Goal: Complete application form

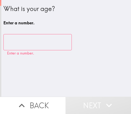
click at [33, 46] on input "number" at bounding box center [37, 42] width 68 height 16
click at [43, 44] on input "number" at bounding box center [37, 42] width 68 height 16
click at [33, 45] on input "number" at bounding box center [37, 42] width 68 height 16
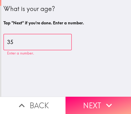
type input "35"
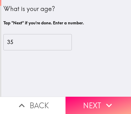
click at [100, 101] on button "Next" at bounding box center [97, 105] width 65 height 17
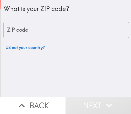
click at [54, 38] on input "ZIP code" at bounding box center [65, 30] width 125 height 16
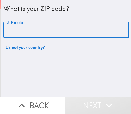
paste input "29201"
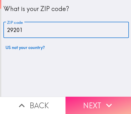
type input "29201"
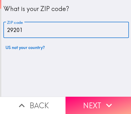
click at [93, 100] on button "Next" at bounding box center [97, 105] width 65 height 17
